Goal: Check status: Check status

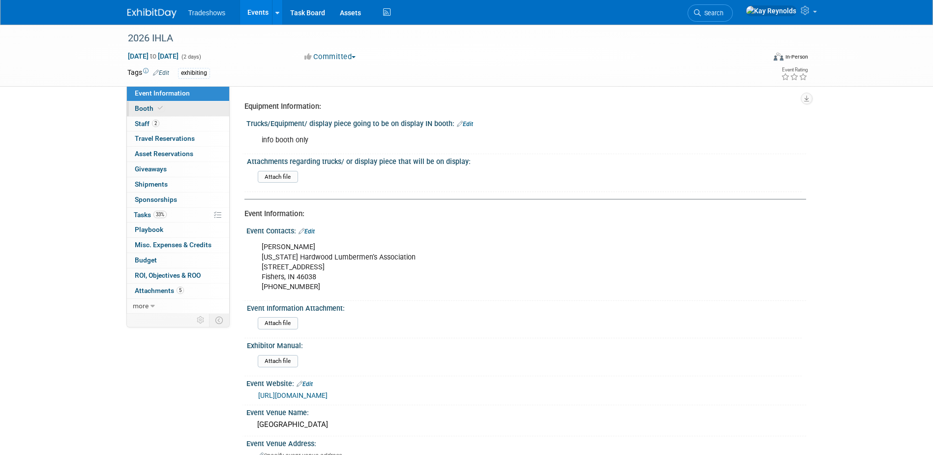
click at [181, 104] on link "Booth" at bounding box center [178, 108] width 102 height 15
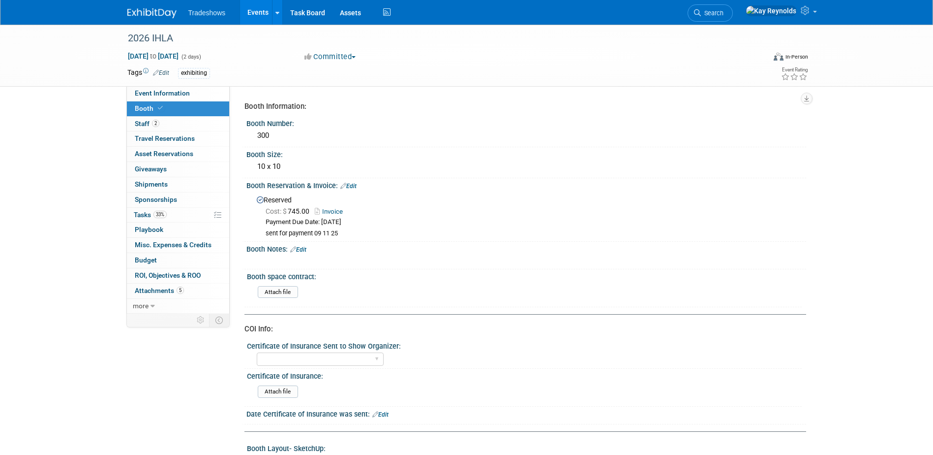
click at [334, 212] on link "Invoice" at bounding box center [331, 211] width 33 height 7
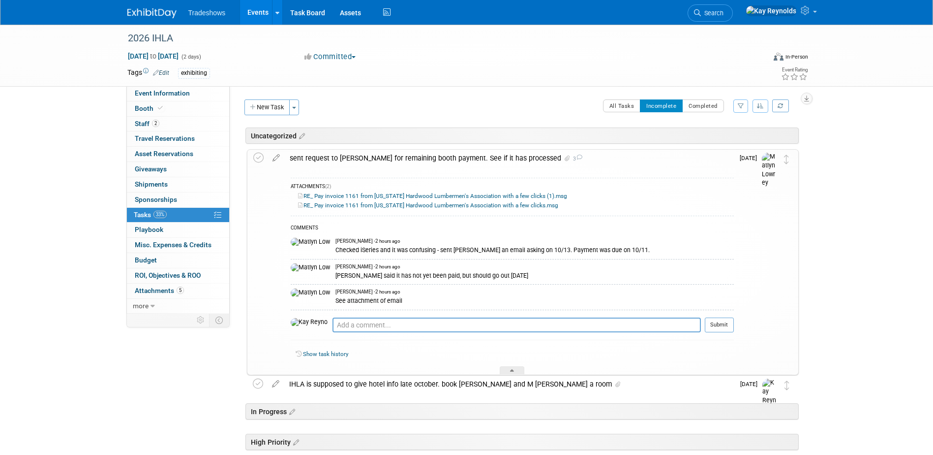
click at [336, 297] on div "See attachment of email" at bounding box center [535, 299] width 398 height 9
click at [348, 300] on div "See attachment of email" at bounding box center [535, 299] width 398 height 9
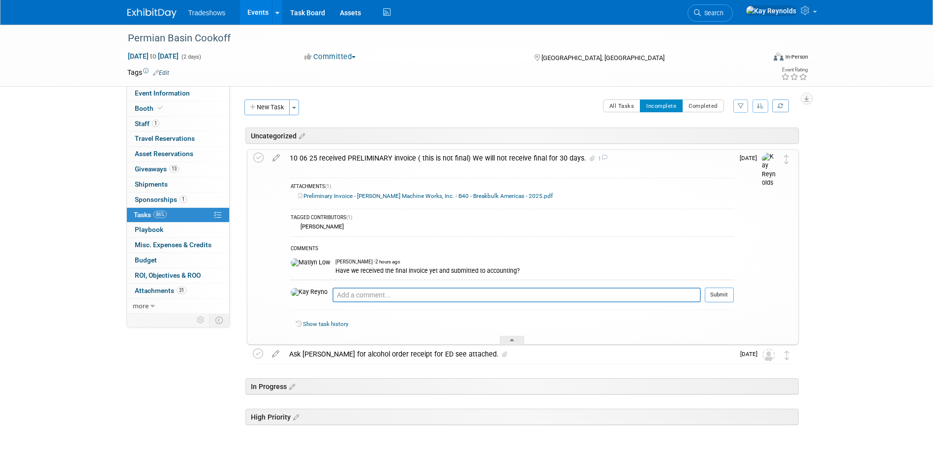
click at [378, 198] on link "Preliminary Invoice - Taylor Machine Works, Inc. - B40 - Breakbulk Americas - 2…" at bounding box center [425, 195] width 255 height 7
click at [394, 294] on textarea at bounding box center [517, 294] width 368 height 15
type textarea "T"
click at [359, 196] on link "Preliminary Invoice - Taylor Machine Works, Inc. - B40 - Breakbulk Americas - 2…" at bounding box center [425, 195] width 255 height 7
click at [435, 197] on link "Preliminary Invoice - Taylor Machine Works, Inc. - B40 - Breakbulk Americas - 2…" at bounding box center [425, 195] width 255 height 7
